Goal: Information Seeking & Learning: Learn about a topic

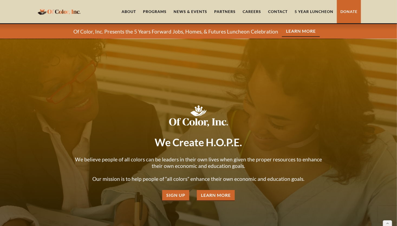
click at [132, 13] on link "About" at bounding box center [128, 11] width 21 height 23
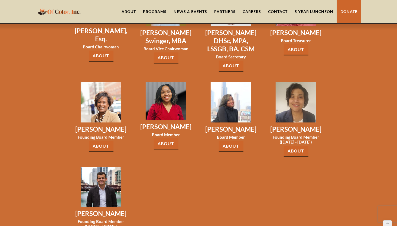
scroll to position [838, 0]
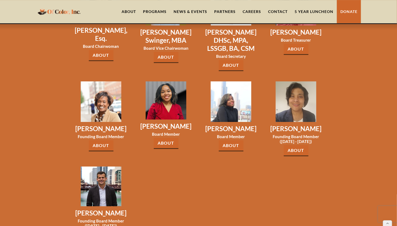
click at [296, 145] on link "About" at bounding box center [296, 150] width 25 height 11
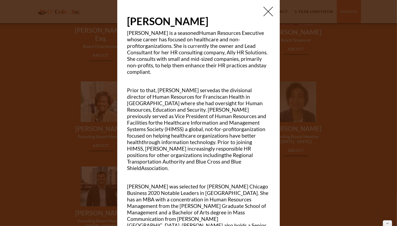
click at [266, 13] on img at bounding box center [268, 11] width 9 height 9
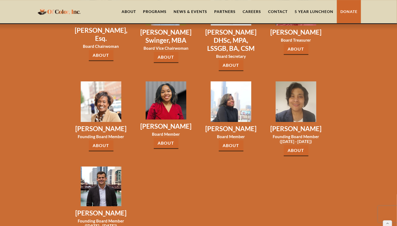
click at [297, 145] on link "About" at bounding box center [296, 150] width 25 height 11
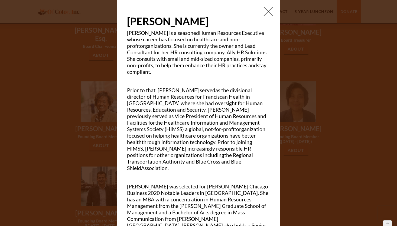
click at [265, 13] on img at bounding box center [268, 11] width 9 height 9
